Goal: Obtain resource: Obtain resource

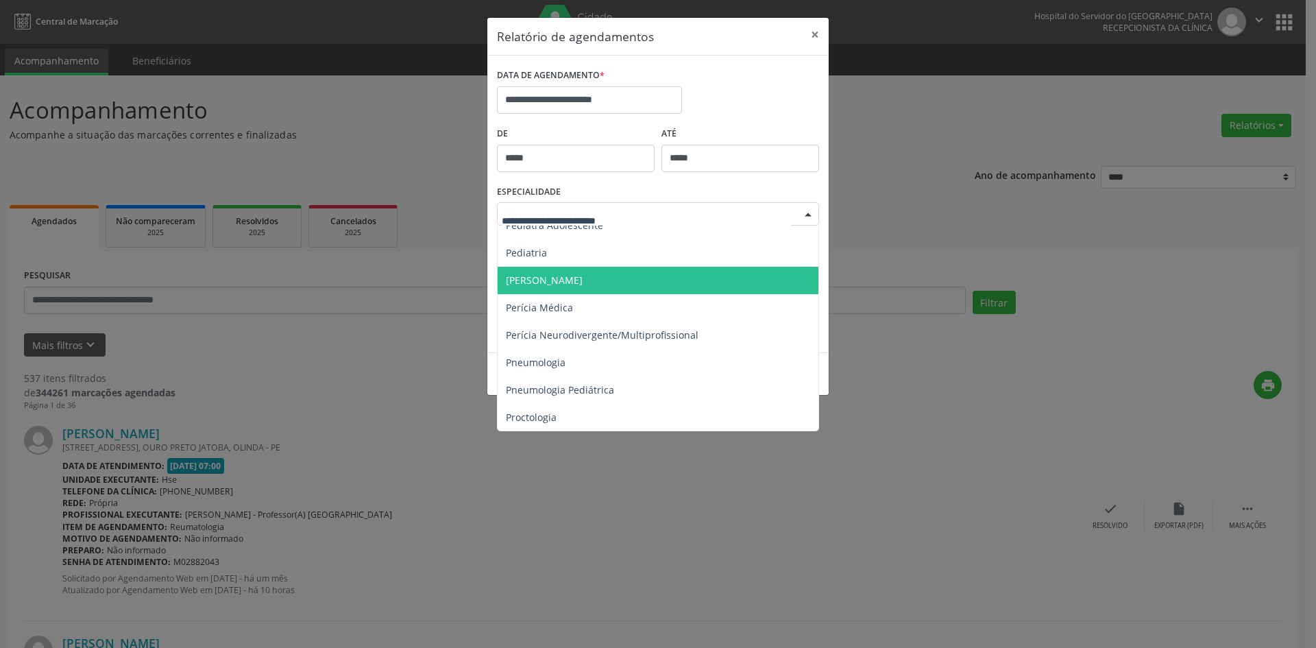
scroll to position [2193, 0]
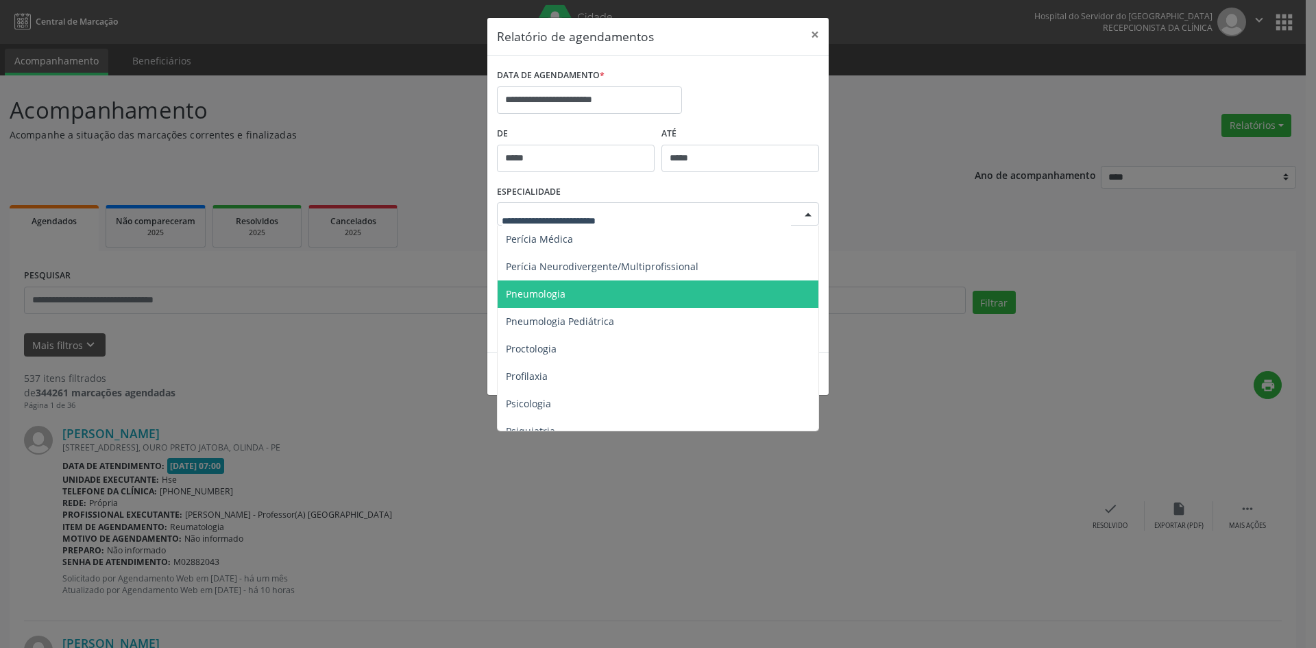
click at [523, 288] on span "Pneumologia" at bounding box center [536, 293] width 60 height 13
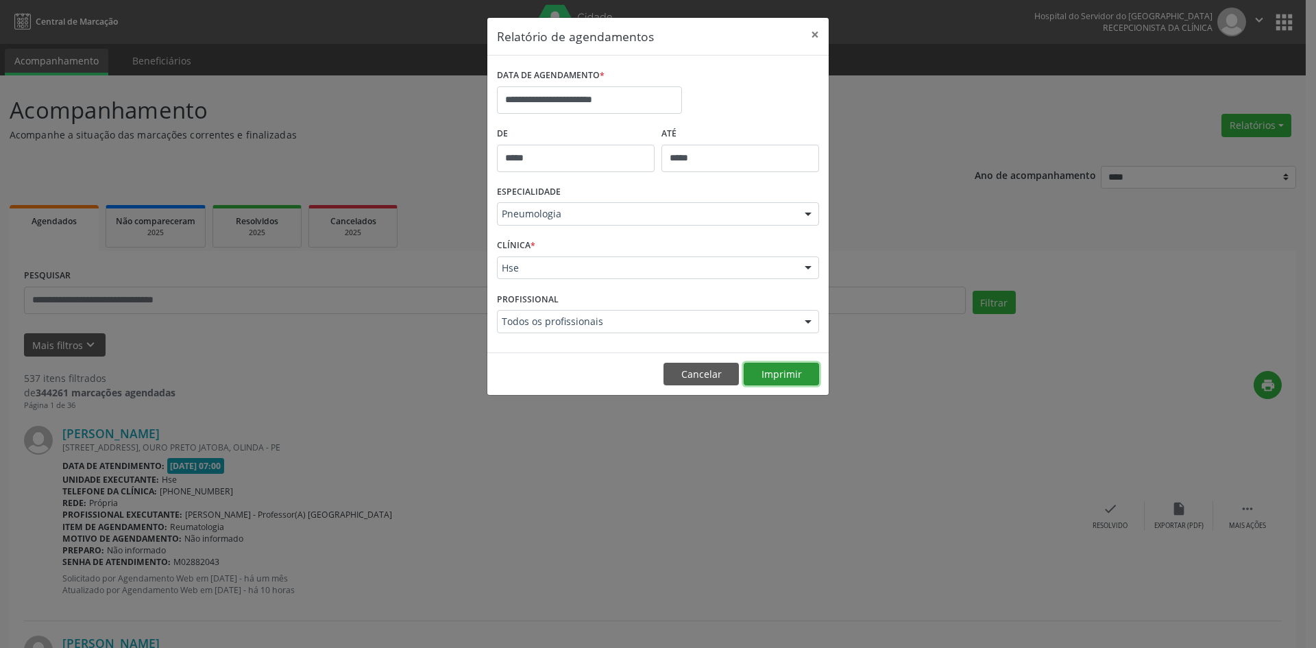
click at [769, 373] on button "Imprimir" at bounding box center [780, 373] width 75 height 23
click at [804, 321] on div at bounding box center [808, 321] width 21 height 23
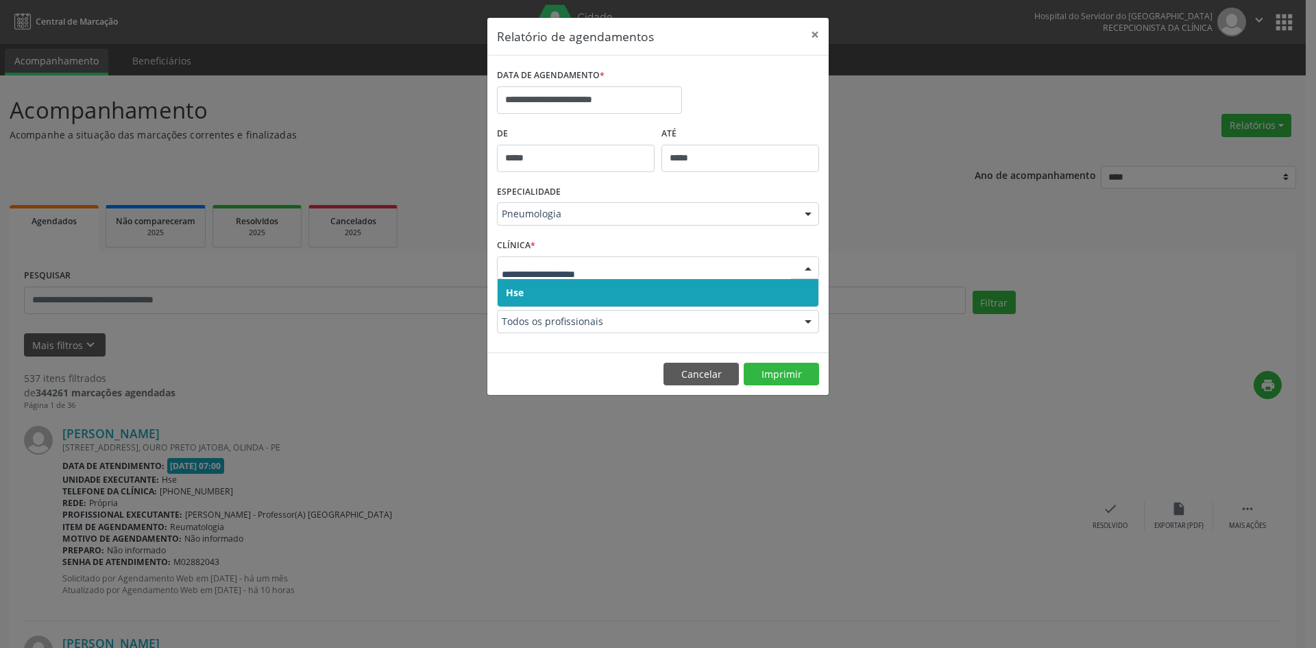
click at [517, 291] on span "Hse" at bounding box center [515, 292] width 18 height 13
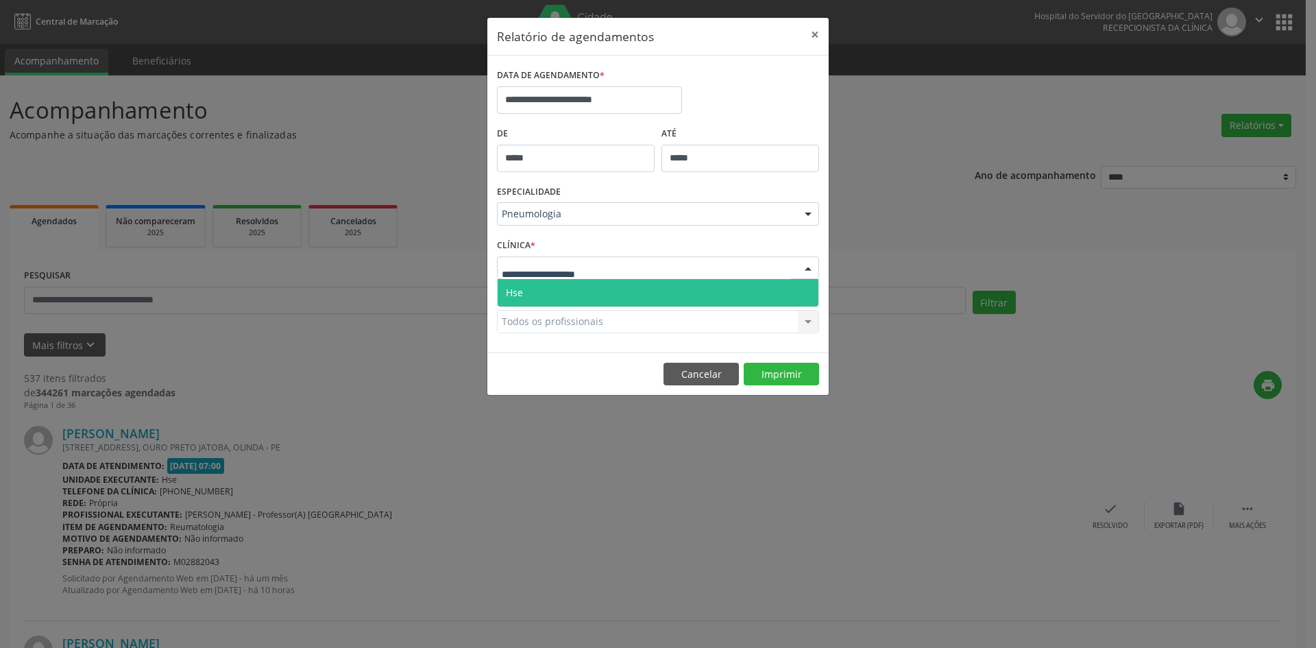
click at [517, 290] on span "Hse" at bounding box center [514, 292] width 17 height 13
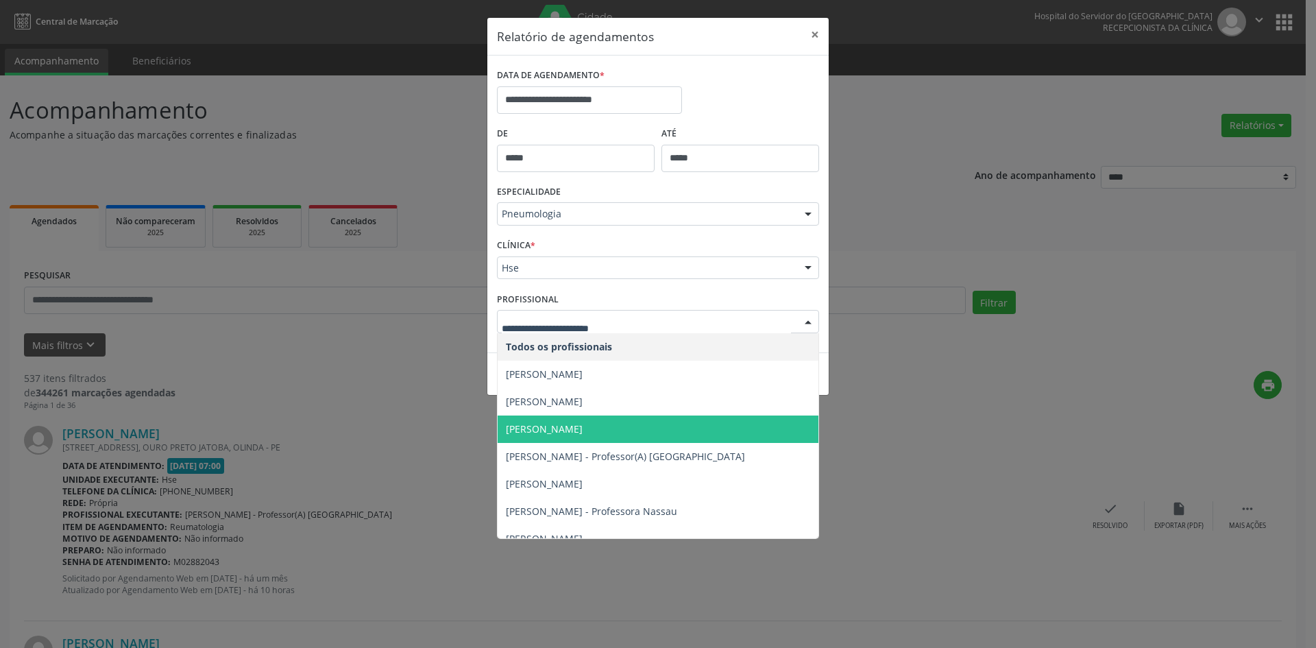
click at [582, 430] on span "[PERSON_NAME]" at bounding box center [544, 428] width 77 height 13
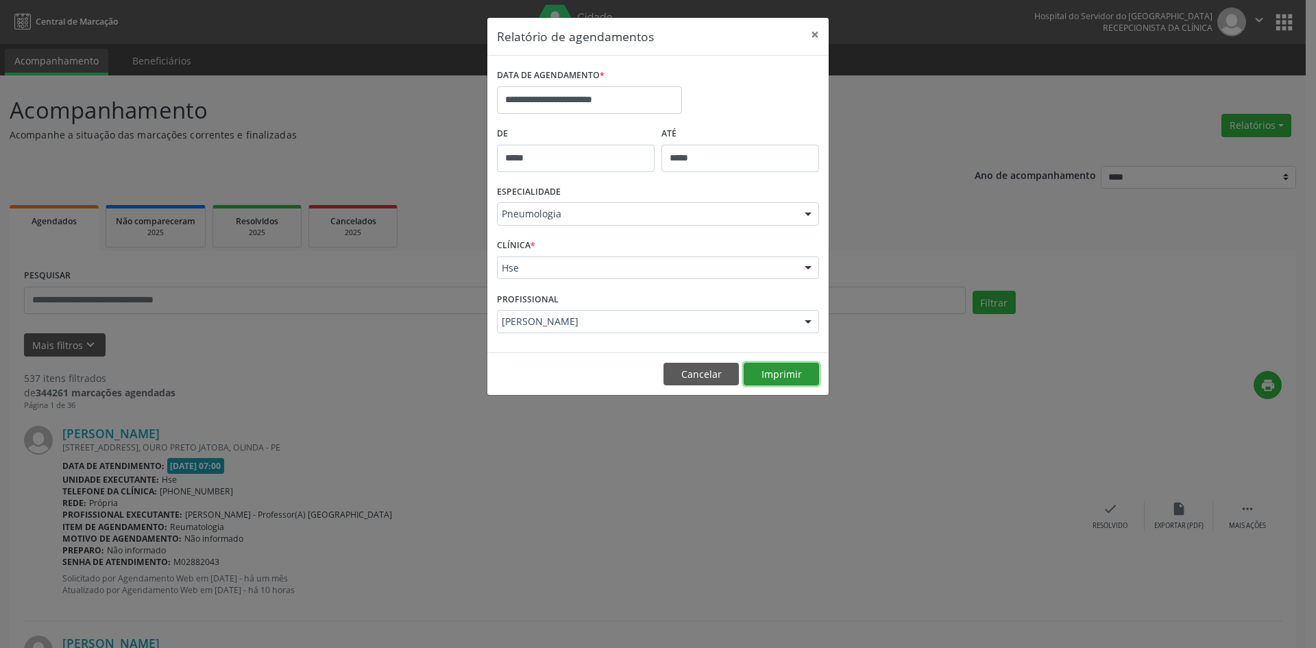
click at [792, 374] on button "Imprimir" at bounding box center [780, 373] width 75 height 23
click at [807, 215] on div at bounding box center [808, 214] width 21 height 23
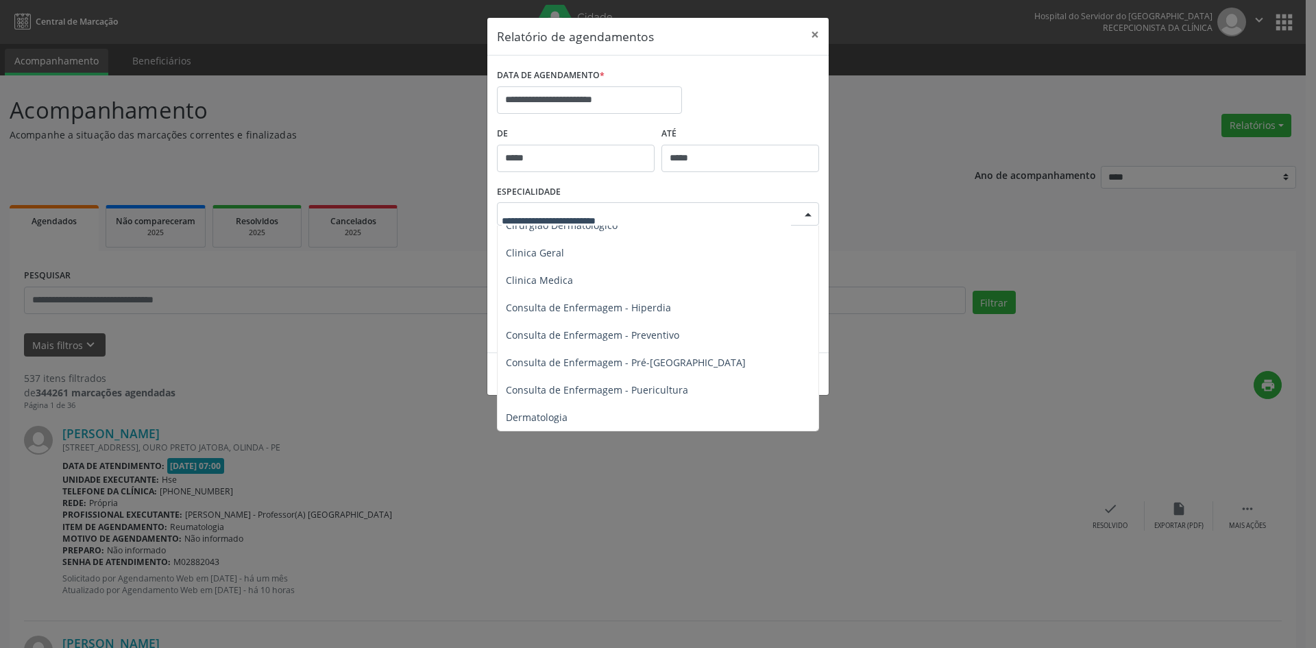
scroll to position [0, 0]
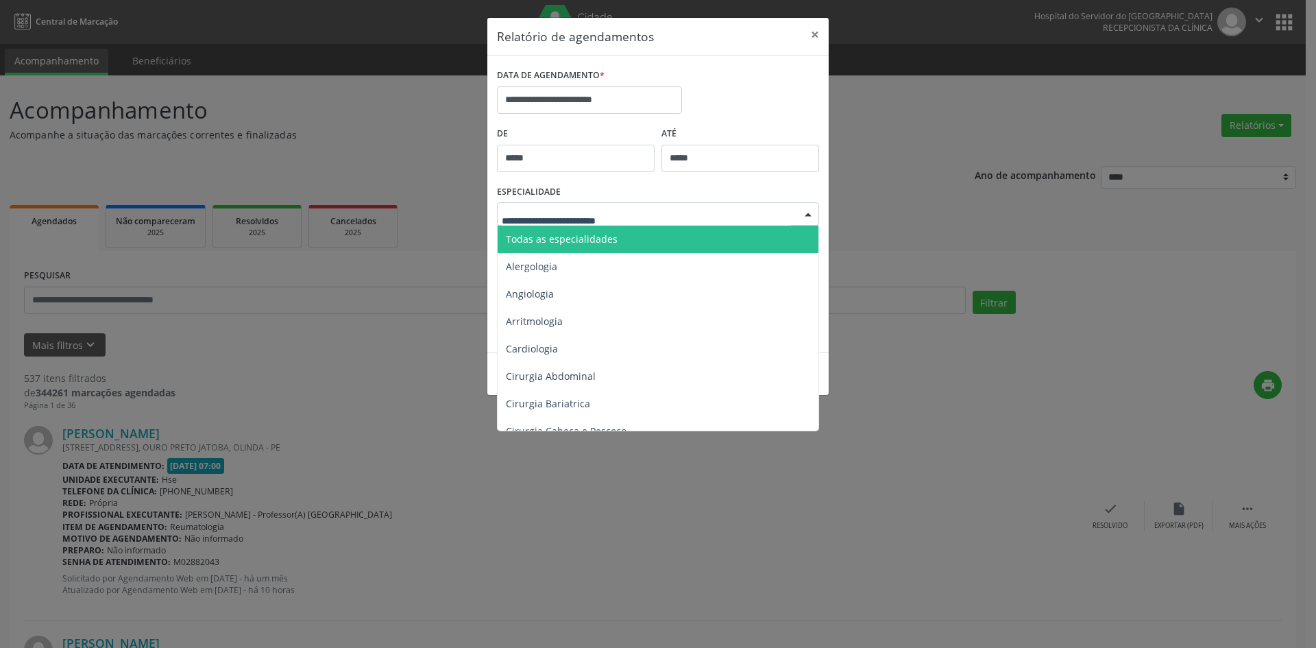
click at [567, 240] on span "Todas as especialidades" at bounding box center [562, 238] width 112 height 13
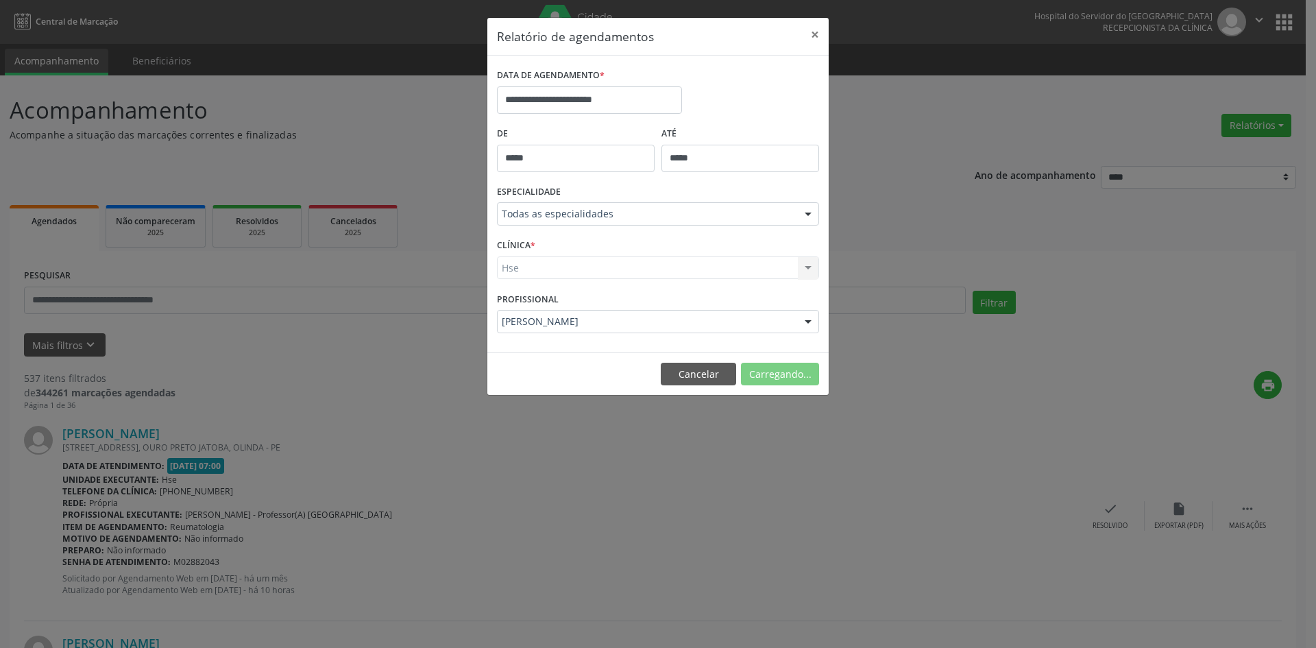
click at [511, 271] on div "Hse Hse Nenhum resultado encontrado para: " " Não há nenhuma opção para ser exi…" at bounding box center [658, 267] width 322 height 23
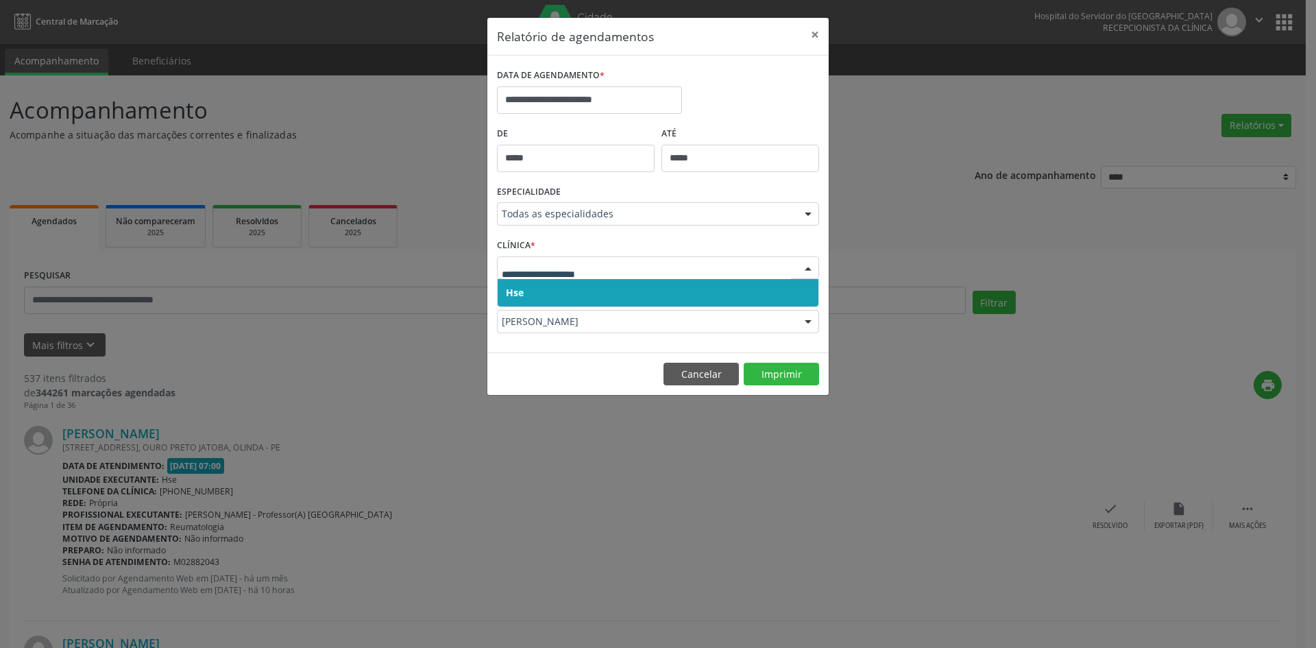
drag, startPoint x: 515, startPoint y: 263, endPoint x: 514, endPoint y: 275, distance: 12.4
click at [509, 292] on span "Hse" at bounding box center [515, 292] width 18 height 13
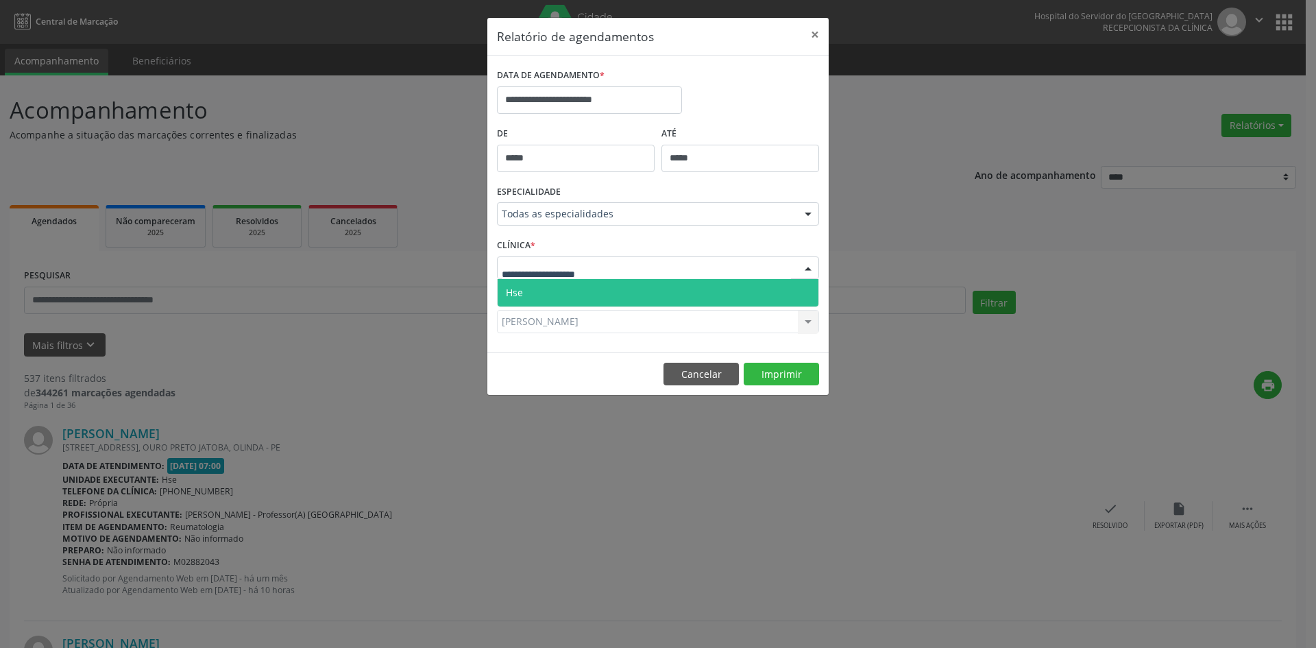
click at [519, 291] on span "Hse" at bounding box center [514, 292] width 17 height 13
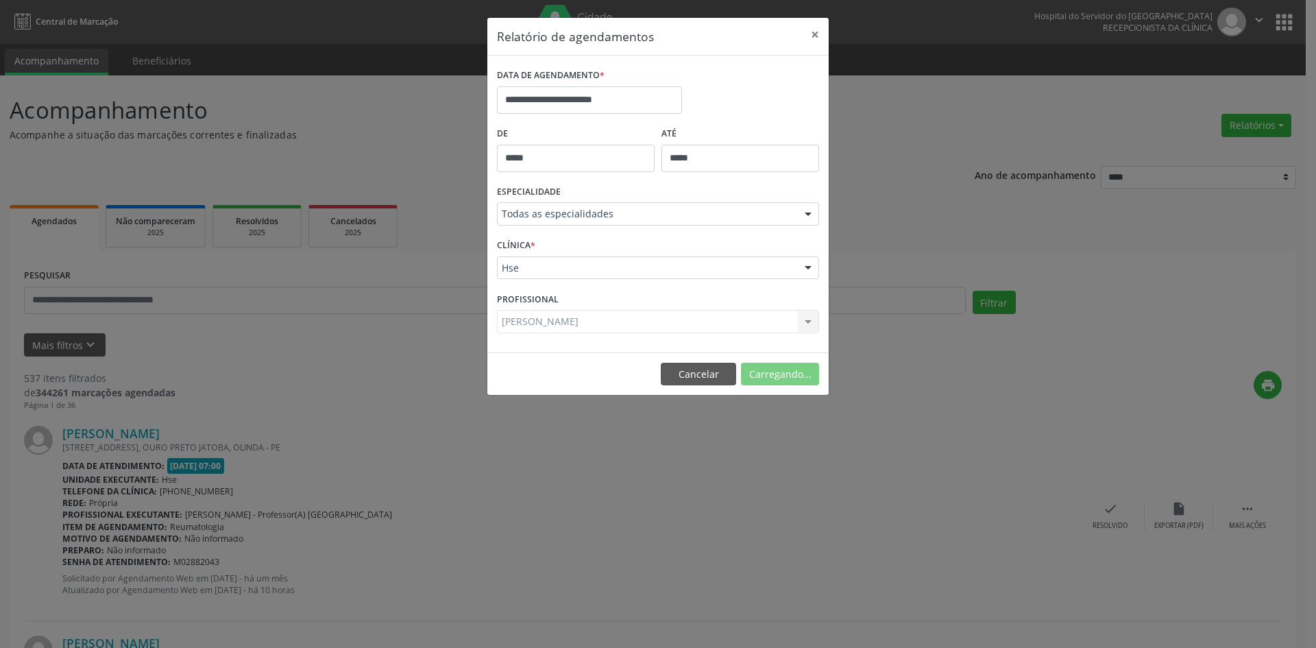
click at [526, 321] on div "[PERSON_NAME] Todos os profissionais [PERSON_NAME] e [PERSON_NAME] - Professor(…" at bounding box center [658, 321] width 322 height 23
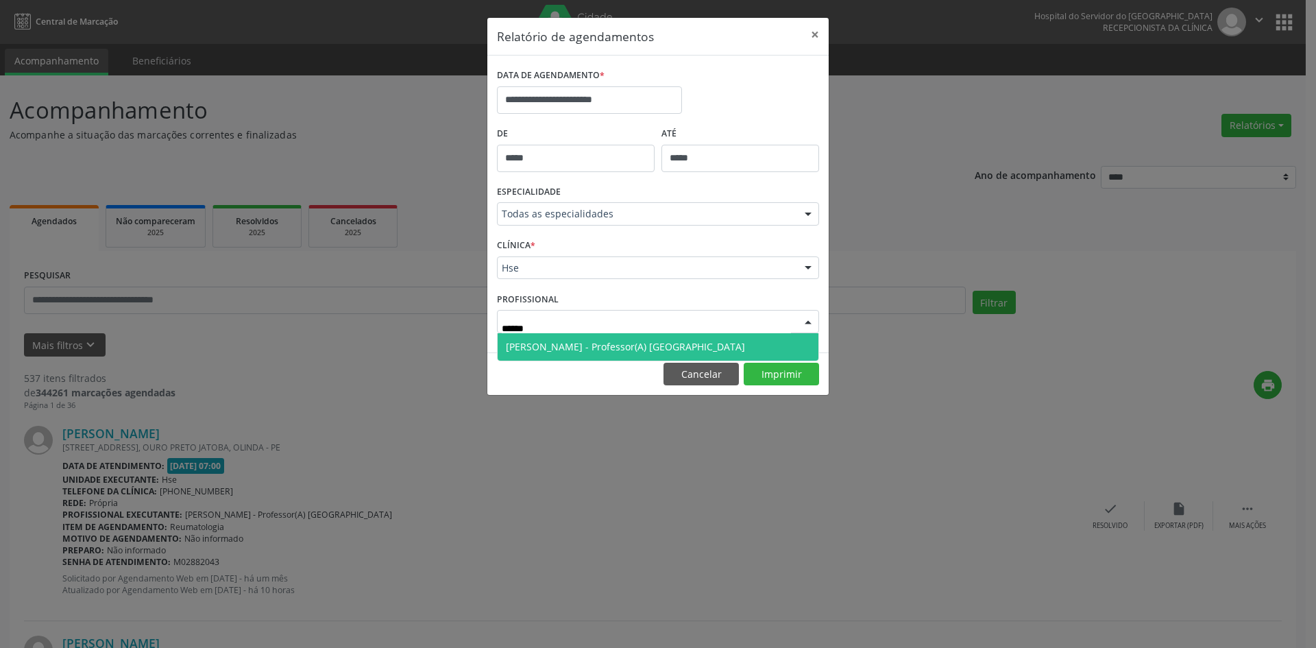
click at [554, 343] on span "[PERSON_NAME] - Professor(A) [GEOGRAPHIC_DATA]" at bounding box center [625, 346] width 239 height 13
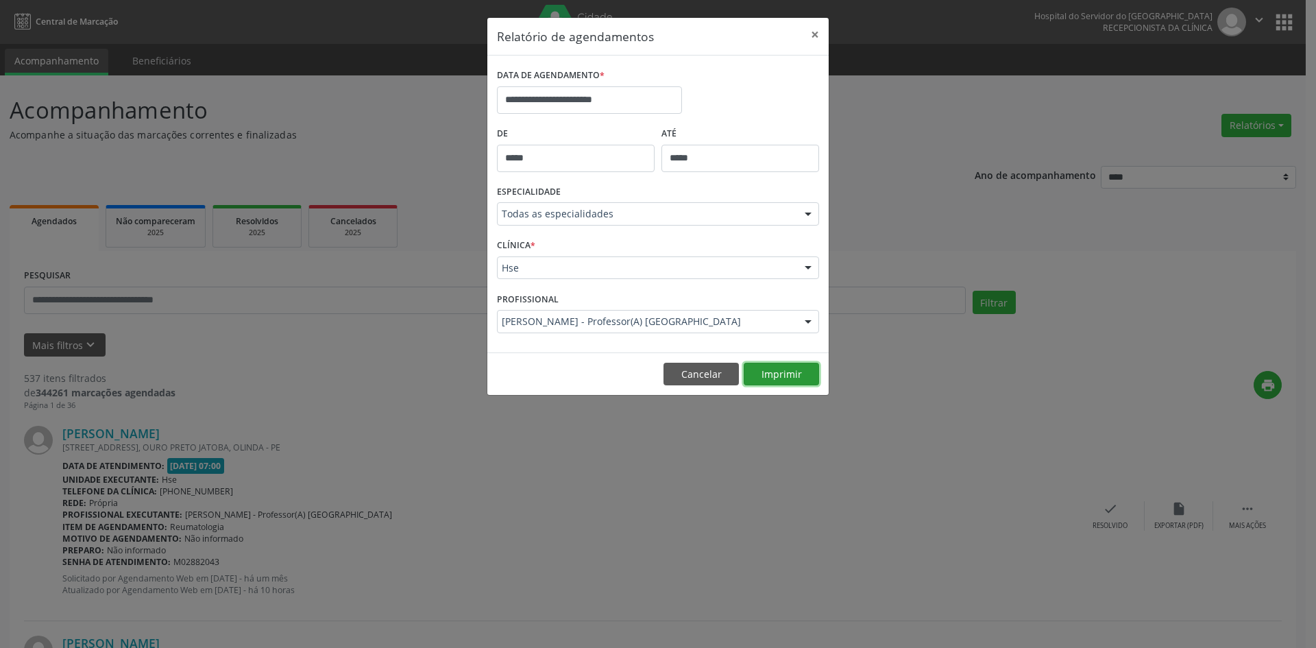
click at [785, 375] on button "Imprimir" at bounding box center [780, 373] width 75 height 23
click at [808, 321] on div at bounding box center [808, 321] width 21 height 23
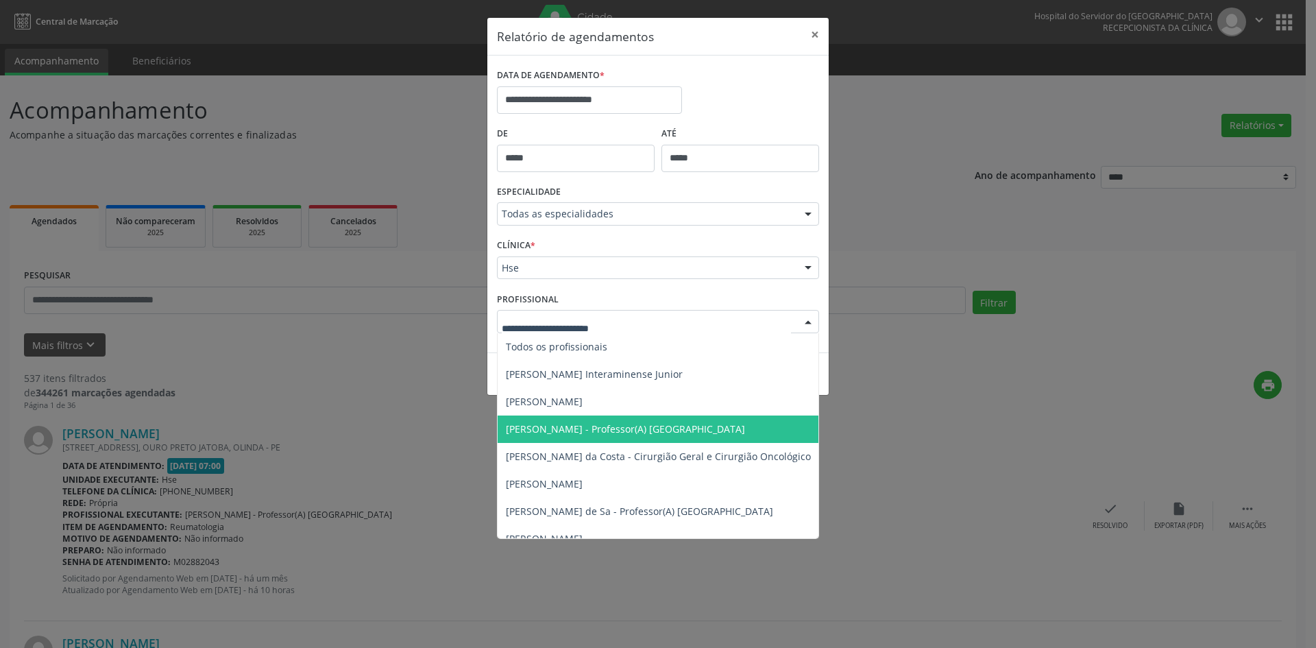
click at [805, 317] on div at bounding box center [808, 321] width 21 height 23
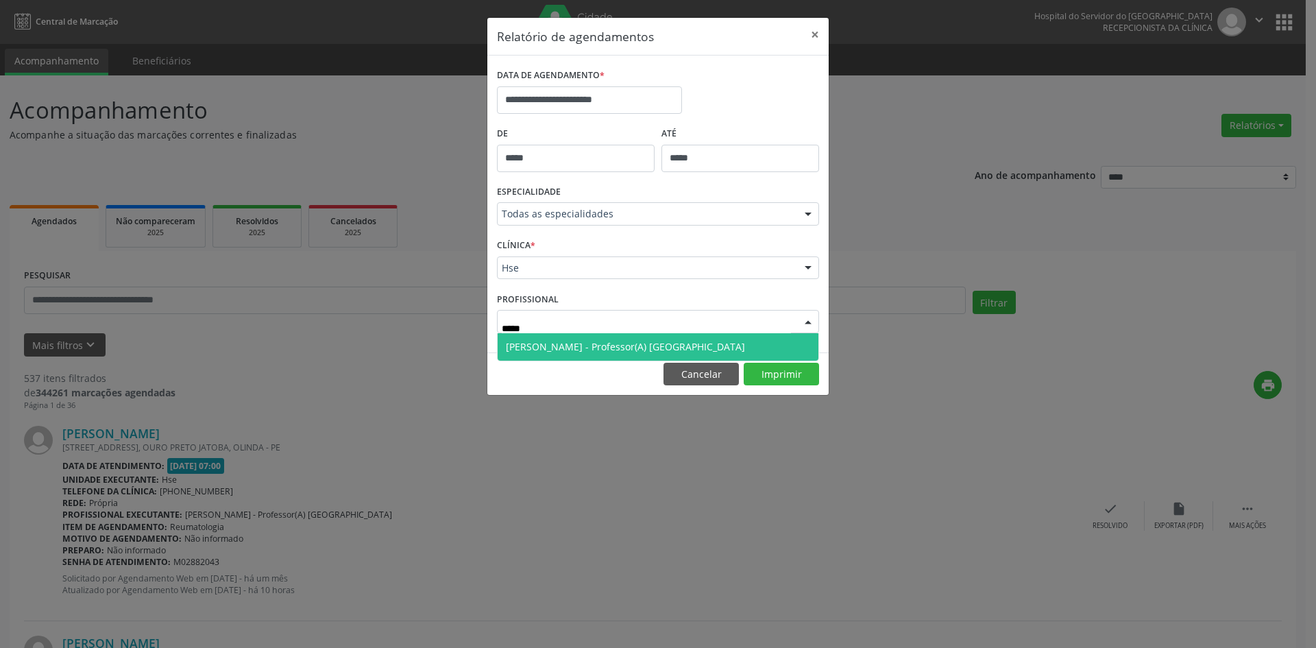
click at [610, 349] on span "[PERSON_NAME] - Professor(A) [GEOGRAPHIC_DATA]" at bounding box center [625, 346] width 239 height 13
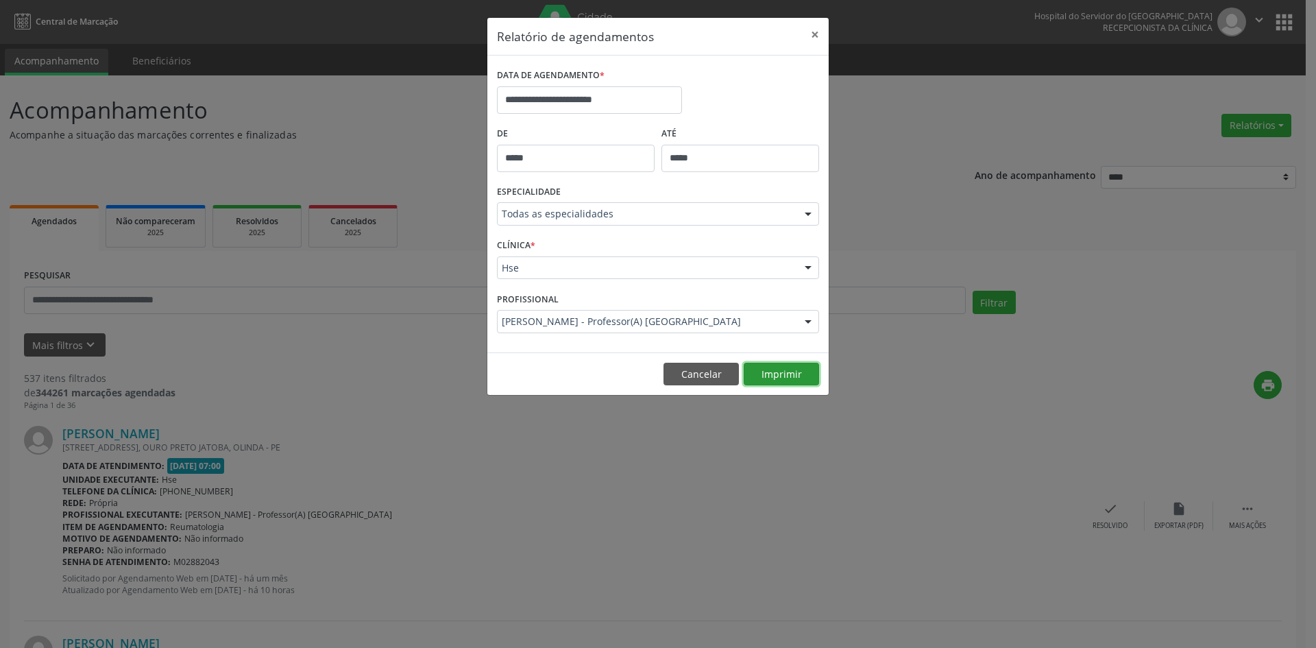
click at [782, 370] on button "Imprimir" at bounding box center [780, 373] width 75 height 23
click at [806, 323] on div at bounding box center [808, 321] width 21 height 23
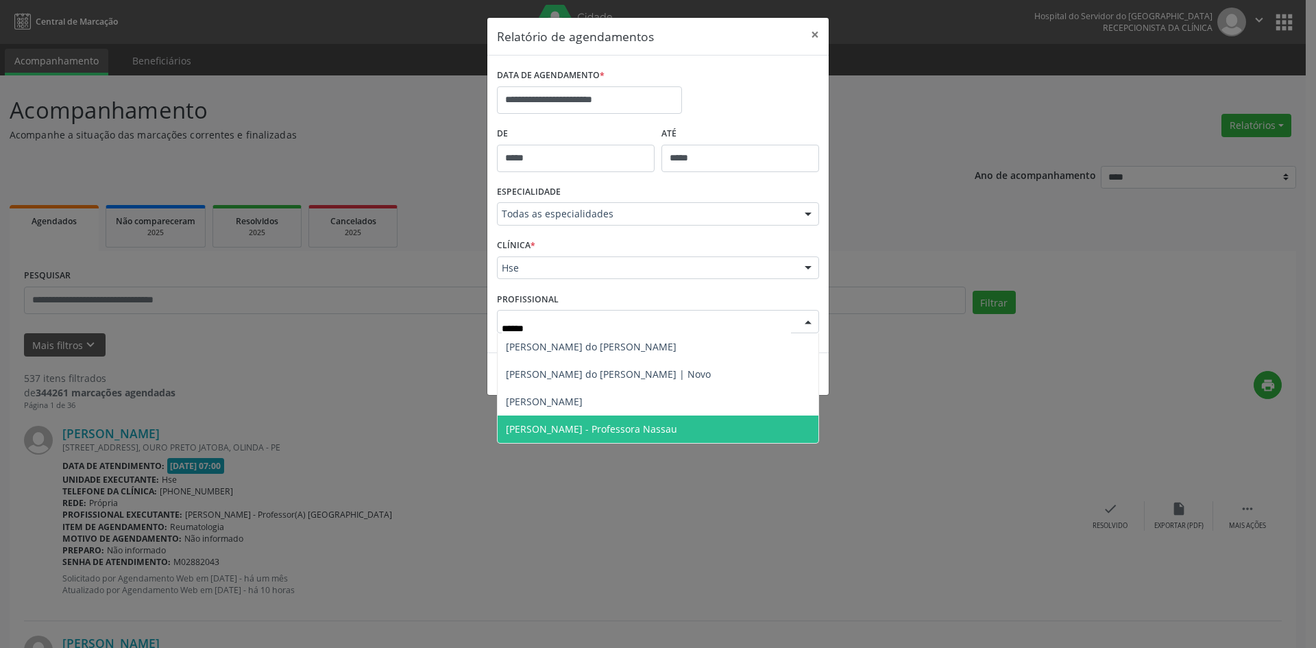
click at [620, 424] on span "[PERSON_NAME] - Professora Nassau" at bounding box center [591, 428] width 171 height 13
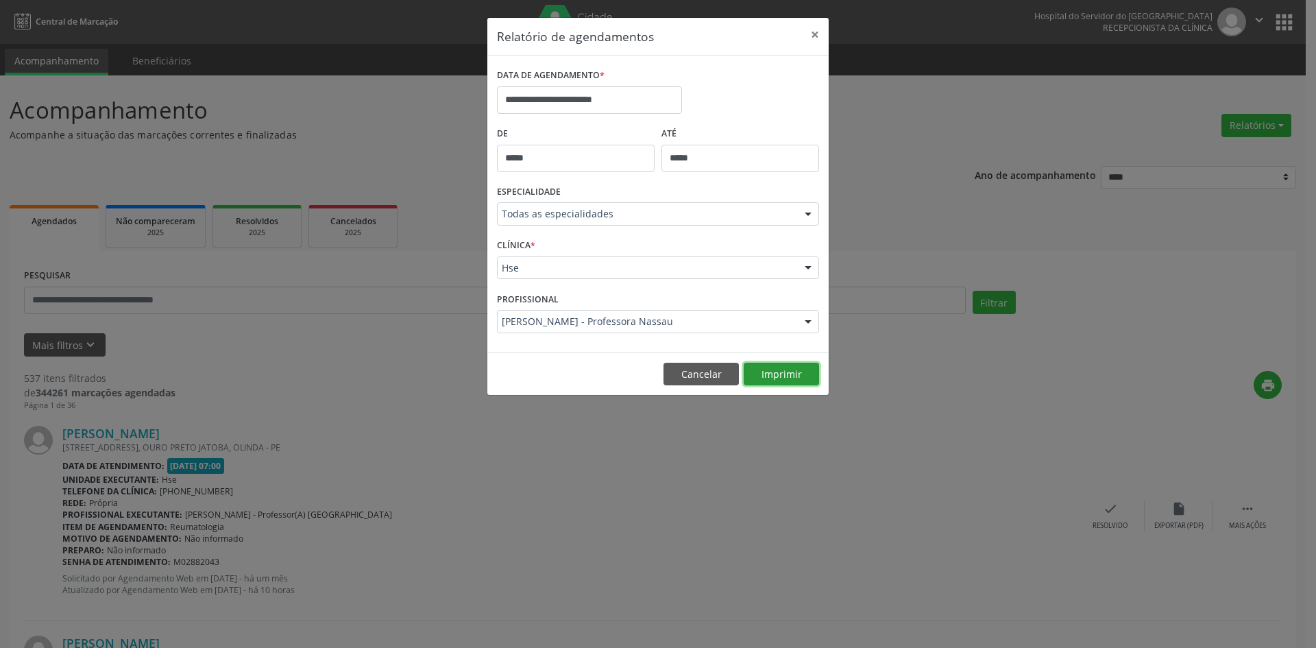
click at [777, 369] on button "Imprimir" at bounding box center [780, 373] width 75 height 23
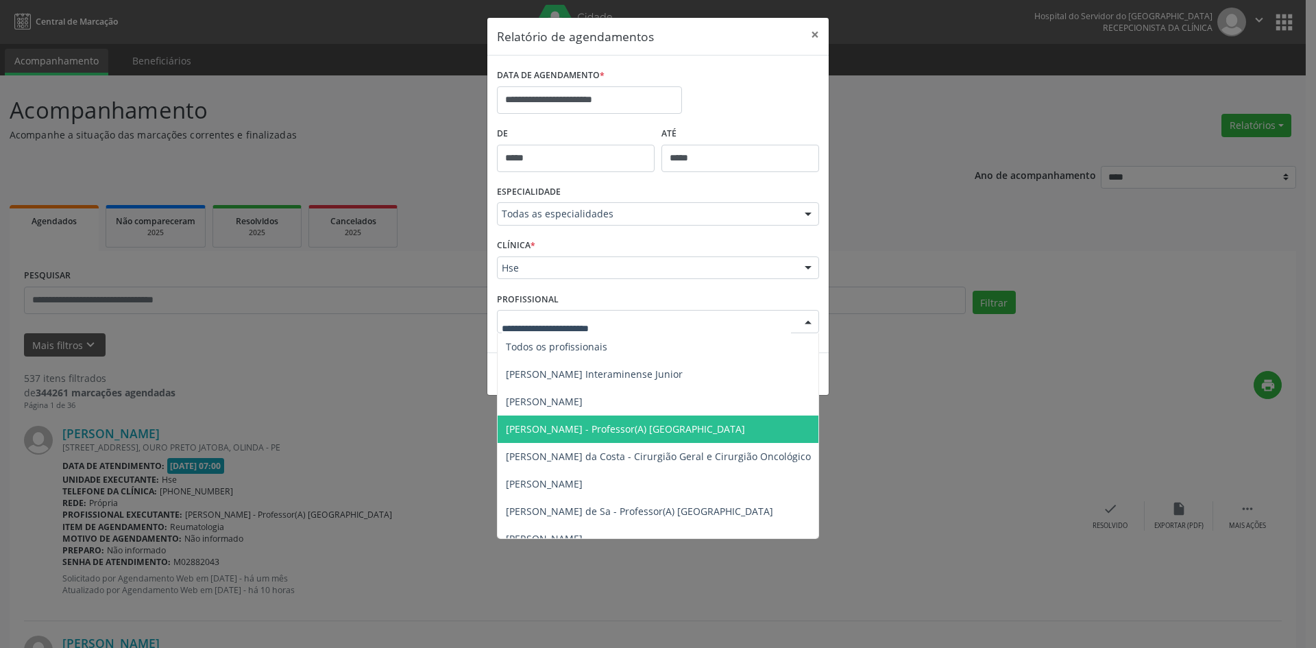
click at [805, 321] on div at bounding box center [808, 321] width 21 height 23
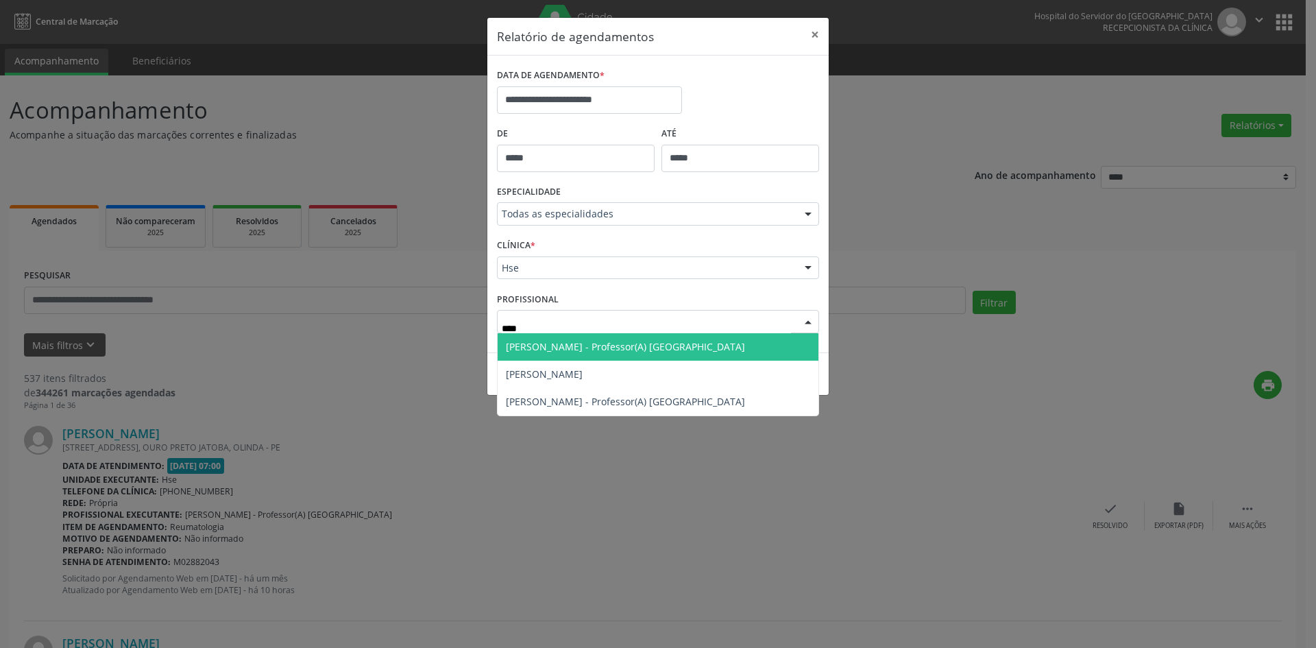
click at [529, 341] on span "[PERSON_NAME] - Professor(A) [GEOGRAPHIC_DATA]" at bounding box center [625, 346] width 239 height 13
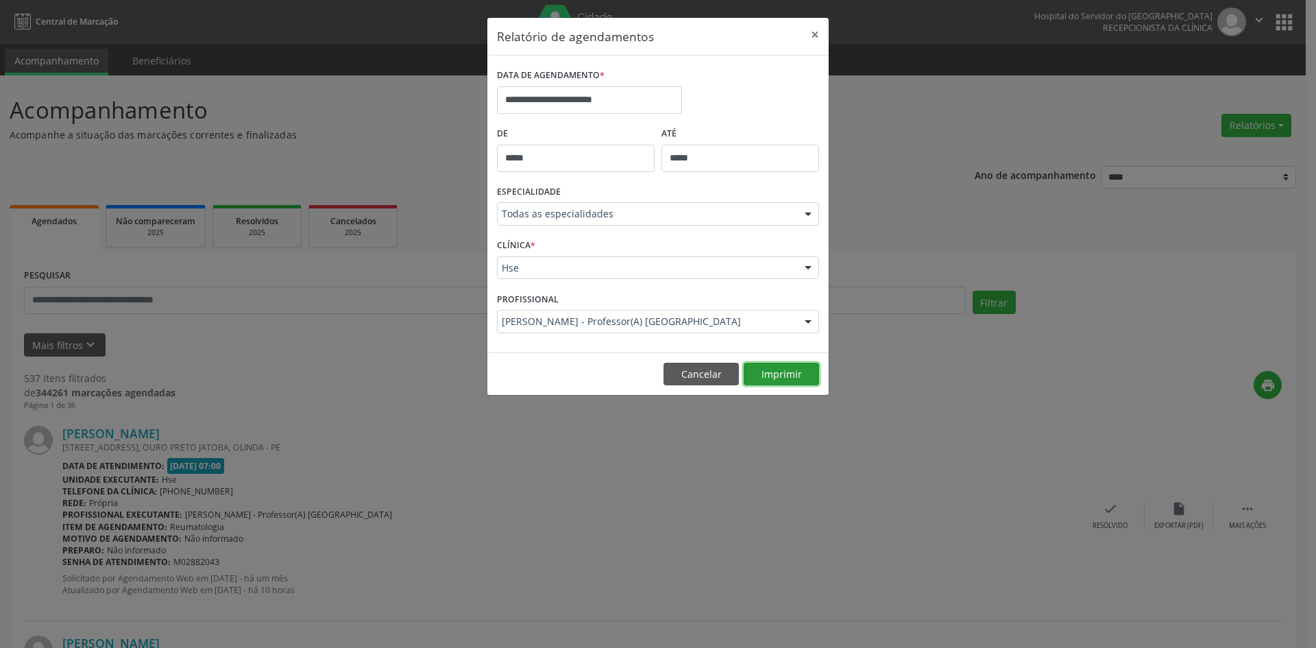
click at [791, 371] on button "Imprimir" at bounding box center [780, 373] width 75 height 23
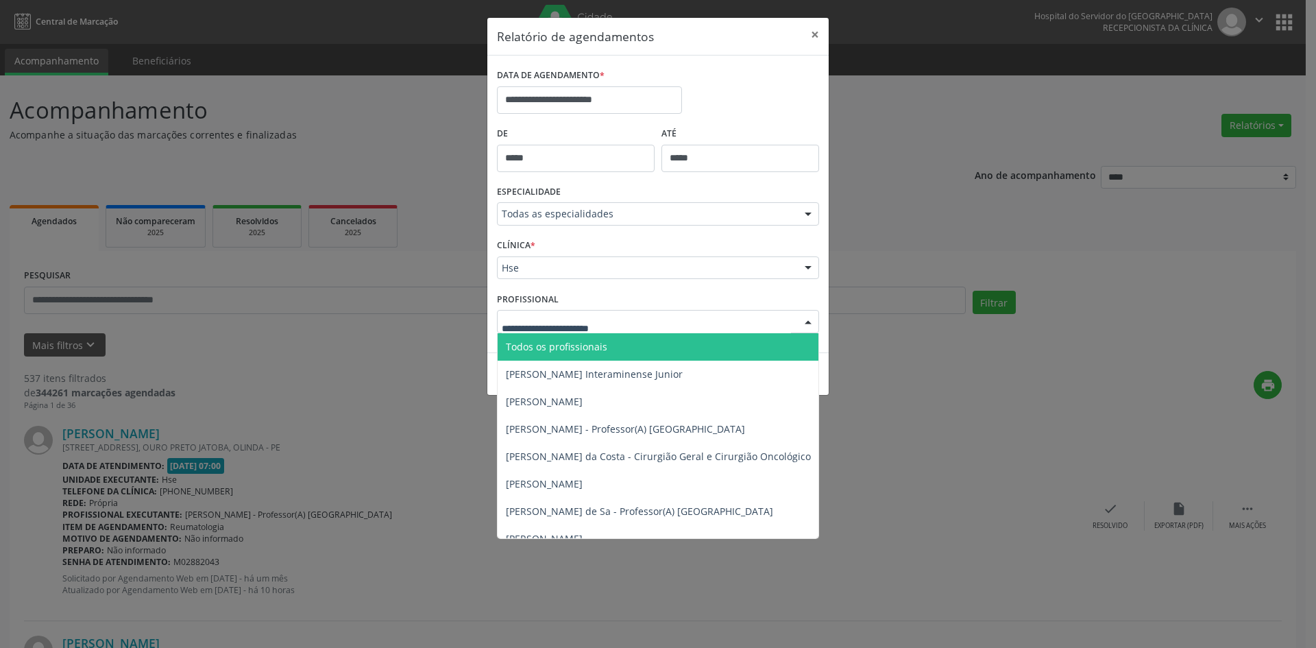
click at [804, 322] on div at bounding box center [808, 321] width 21 height 23
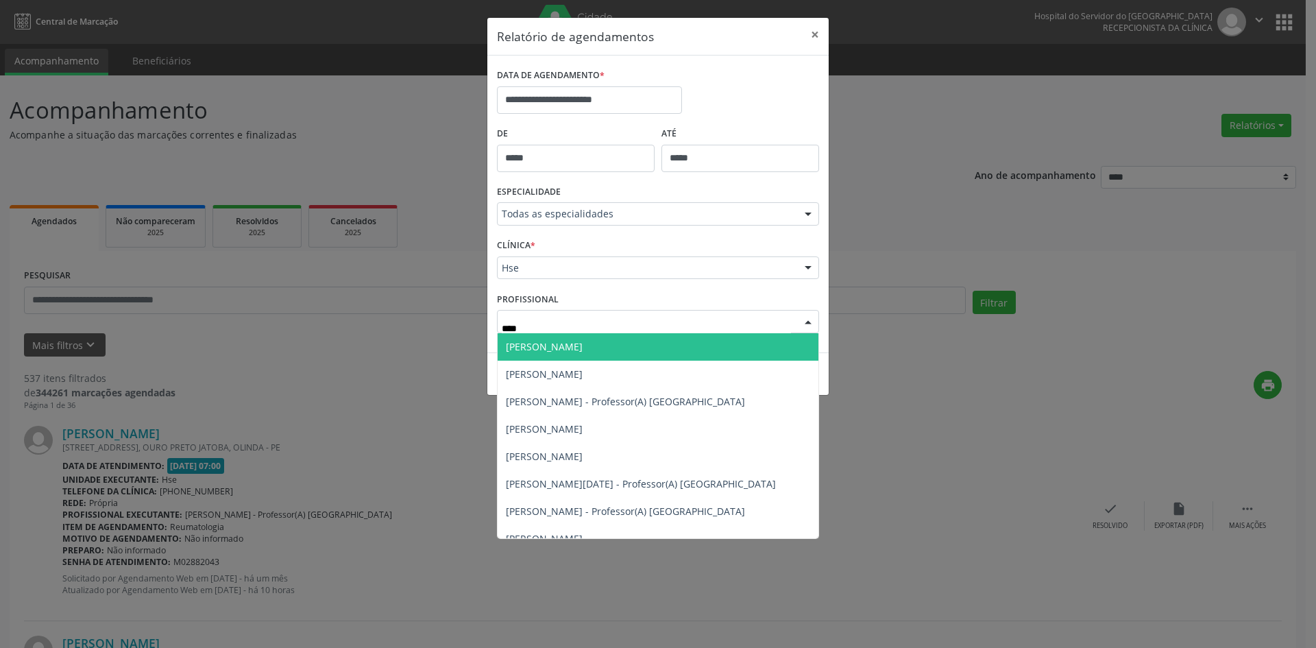
type input "*****"
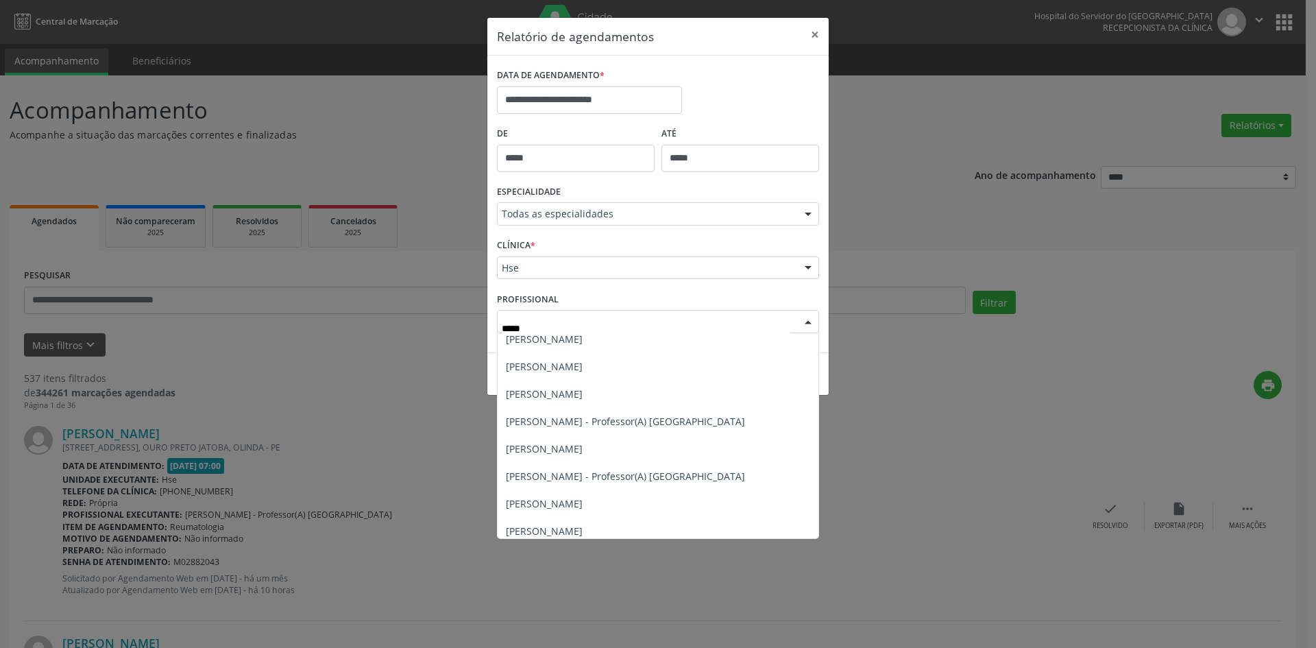
scroll to position [727, 0]
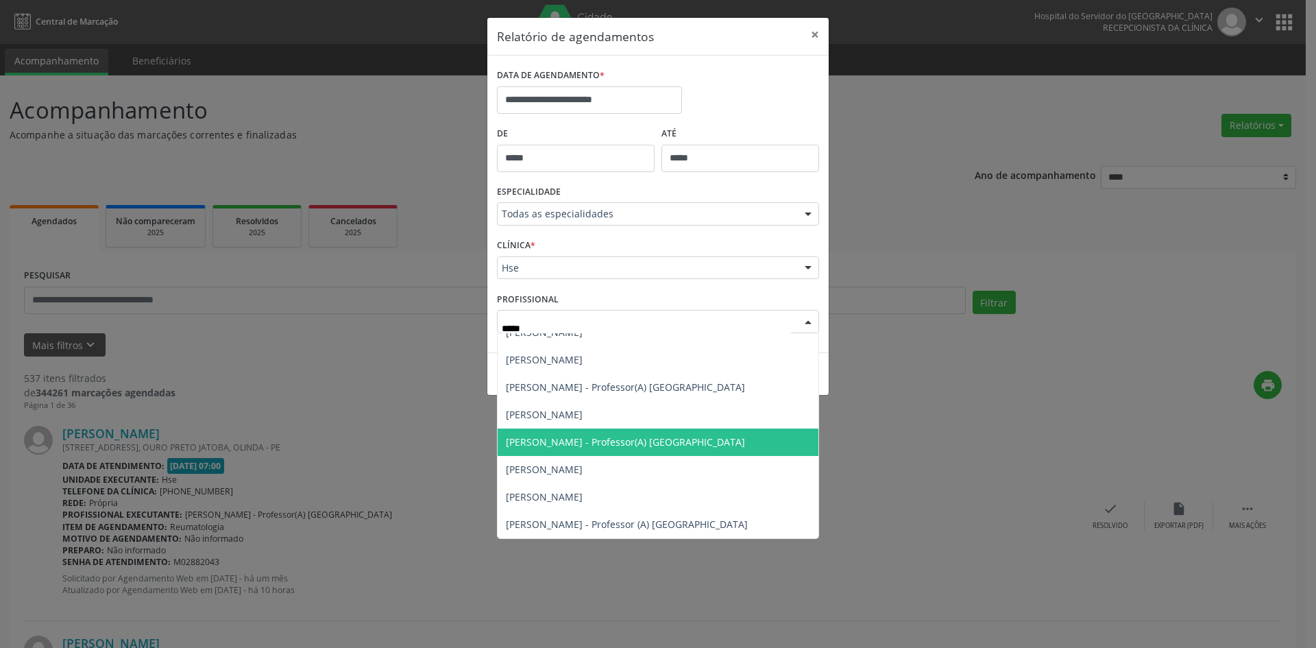
click at [550, 441] on span "[PERSON_NAME] - Professor(A) [GEOGRAPHIC_DATA]" at bounding box center [625, 441] width 239 height 13
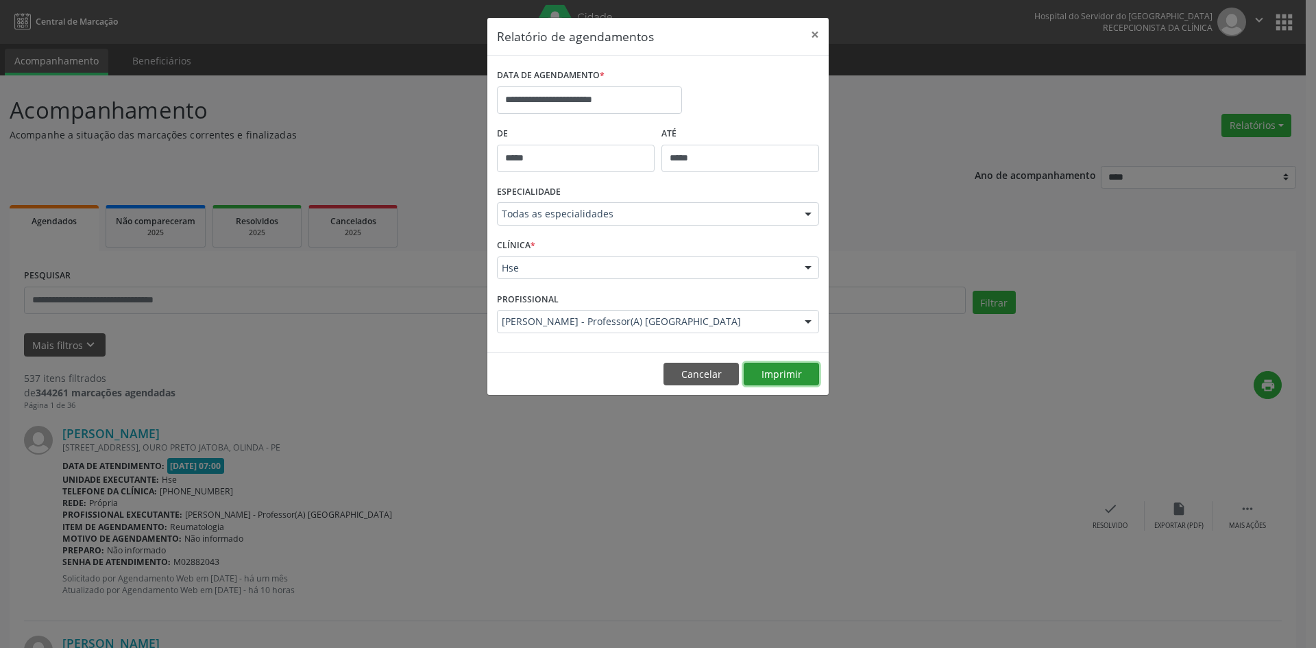
click at [769, 365] on button "Imprimir" at bounding box center [780, 373] width 75 height 23
